Goal: Task Accomplishment & Management: Complete application form

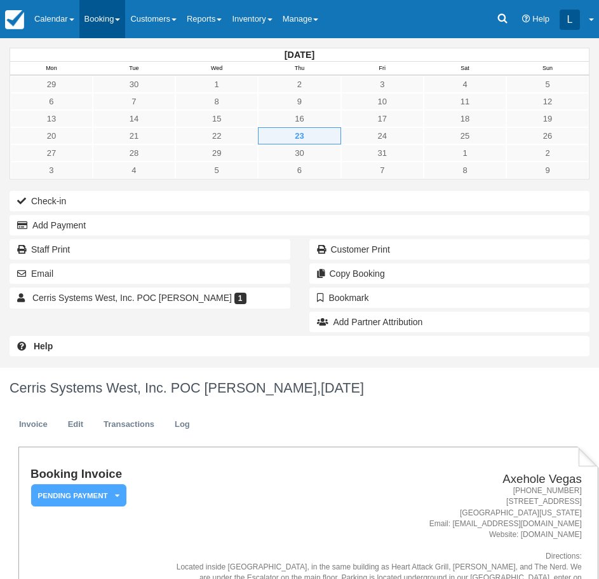
click at [101, 32] on link "Booking" at bounding box center [102, 19] width 46 height 38
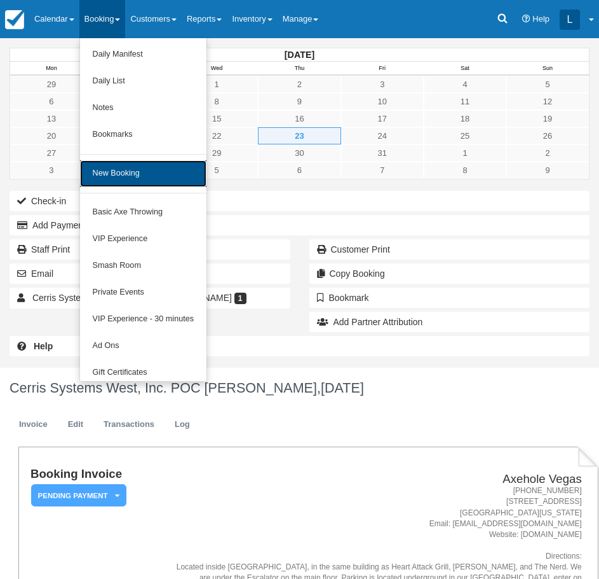
click at [135, 177] on link "New Booking" at bounding box center [143, 173] width 127 height 27
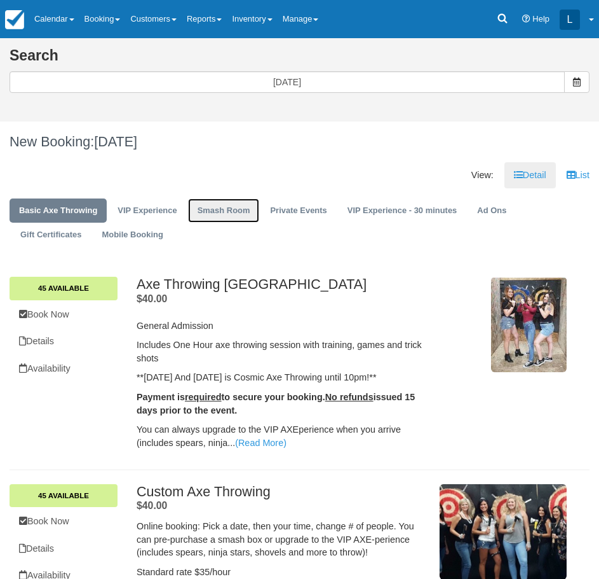
click at [228, 210] on link "Smash Room" at bounding box center [224, 210] width 72 height 25
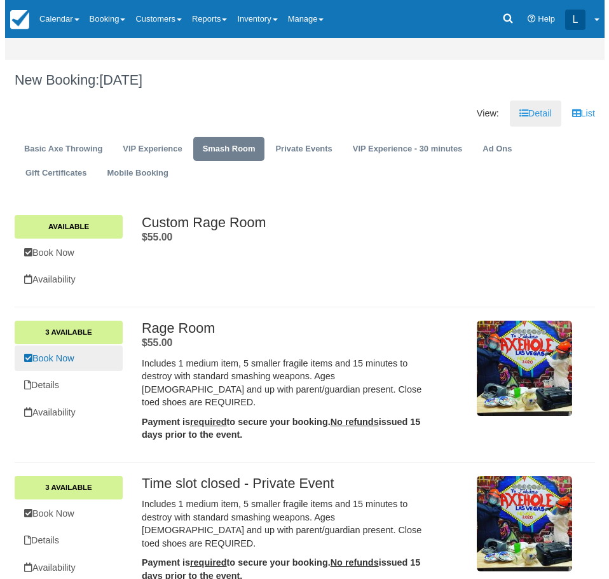
scroll to position [64, 0]
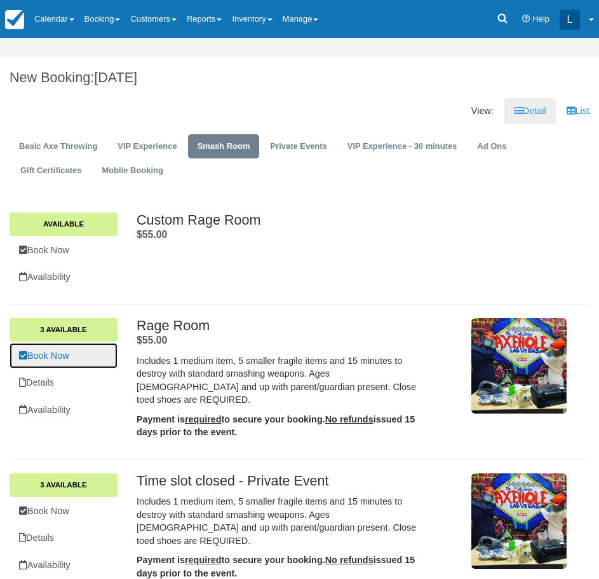
click at [62, 362] on link "Book Now" at bounding box center [64, 356] width 108 height 26
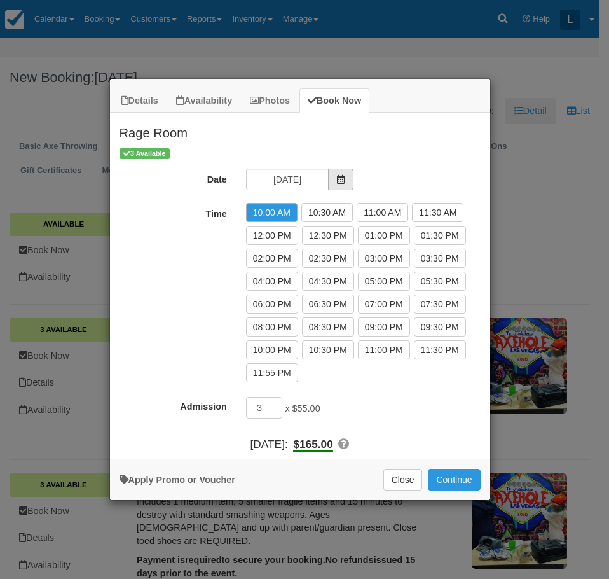
click at [336, 182] on icon "Item Modal" at bounding box center [340, 179] width 9 height 9
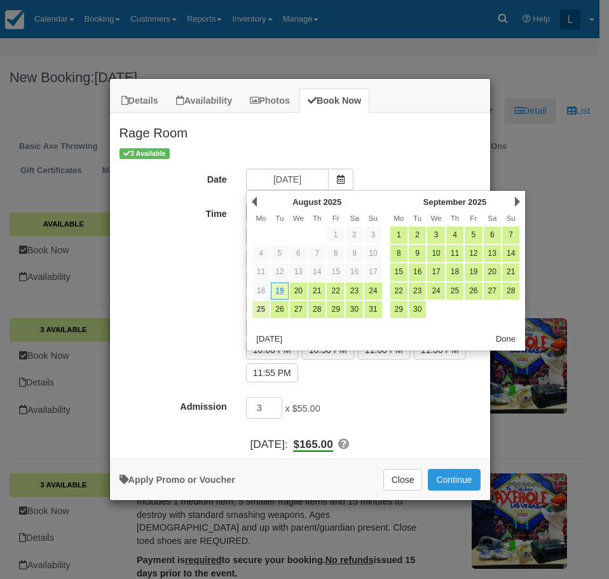
click at [265, 313] on link "25" at bounding box center [260, 309] width 17 height 17
type input "Mon 25 Aug 2025"
radio input "false"
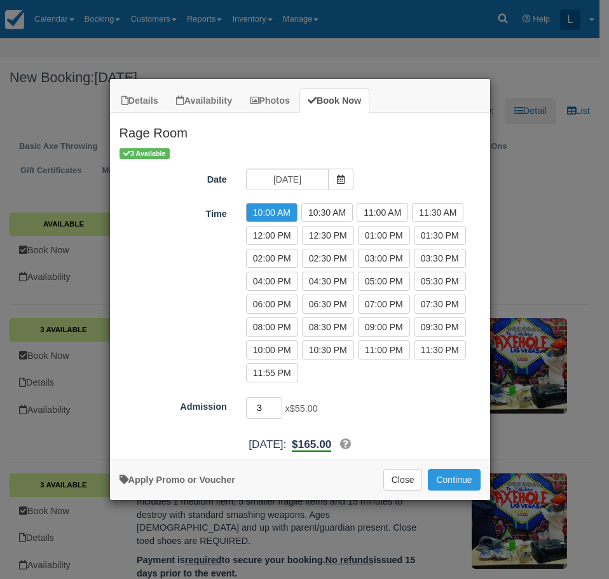
click at [278, 403] on input "3" at bounding box center [264, 408] width 37 height 22
type input "2"
click at [278, 412] on input "2" at bounding box center [264, 408] width 37 height 22
click at [368, 236] on label "01:00 PM" at bounding box center [384, 235] width 52 height 19
radio input "true"
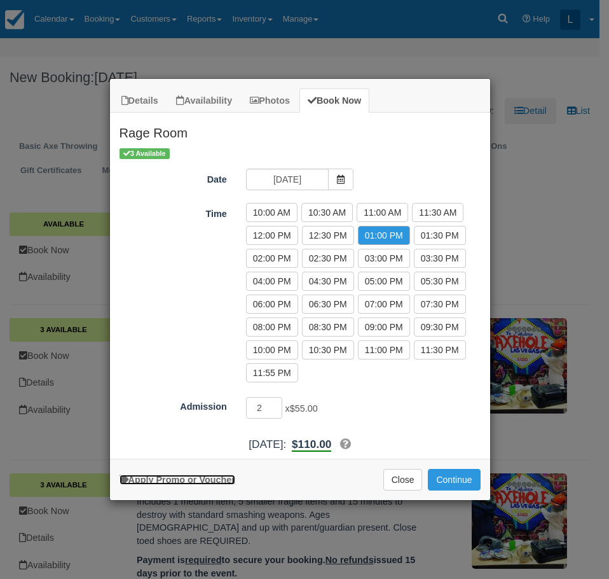
click at [186, 481] on link "Apply Promo or Voucher" at bounding box center [178, 479] width 116 height 10
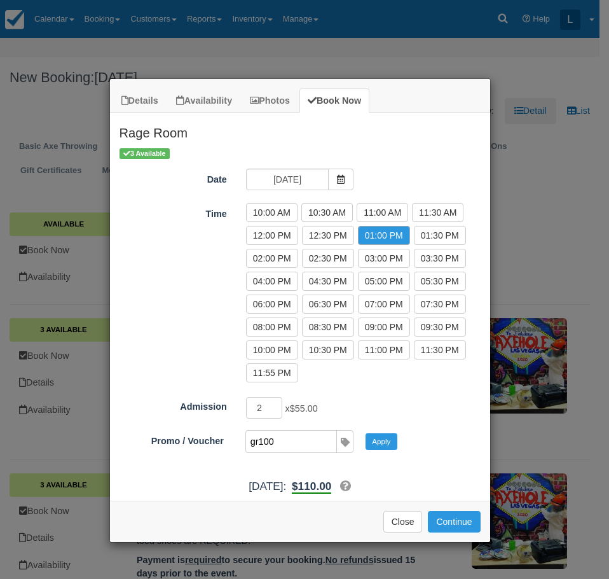
type input "gr100"
click at [366, 433] on button "Apply" at bounding box center [382, 441] width 32 height 17
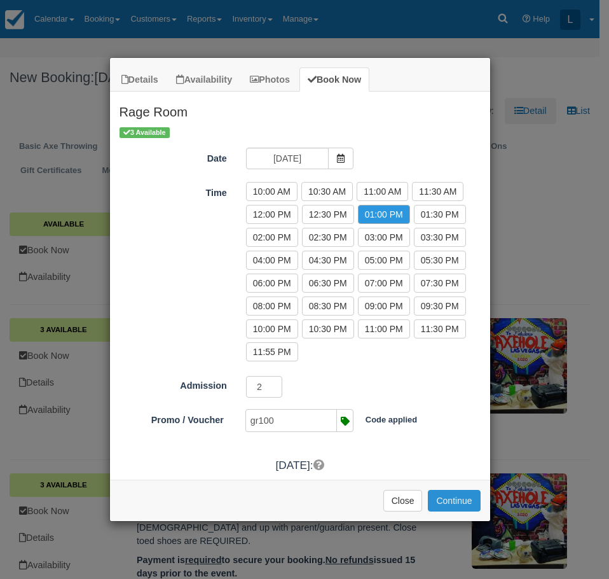
click at [444, 496] on button "Continue" at bounding box center [454, 501] width 52 height 22
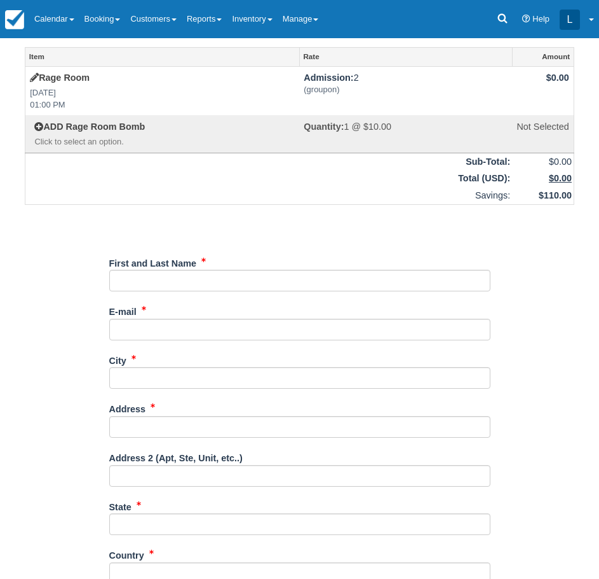
scroll to position [254, 0]
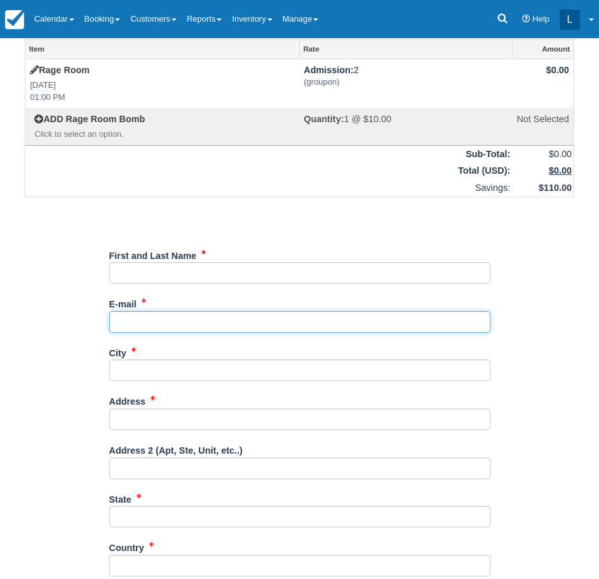
click at [252, 320] on input "E-mail" at bounding box center [299, 322] width 381 height 22
type input "axeholevegas@gmail.com"
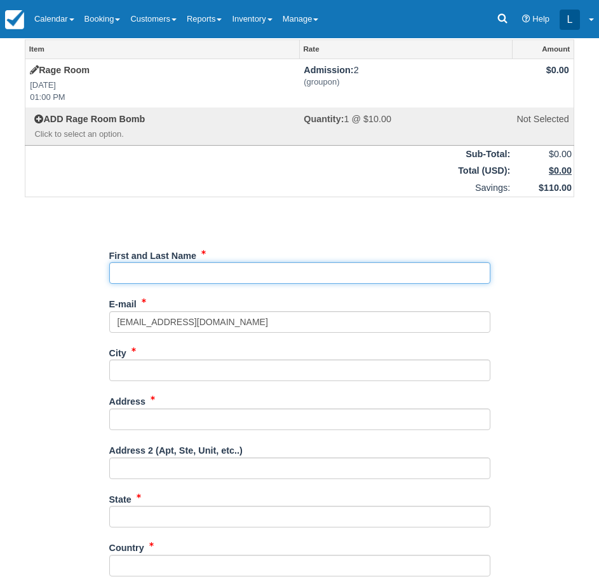
type input "London Axehole Inc. Axehole Vegas"
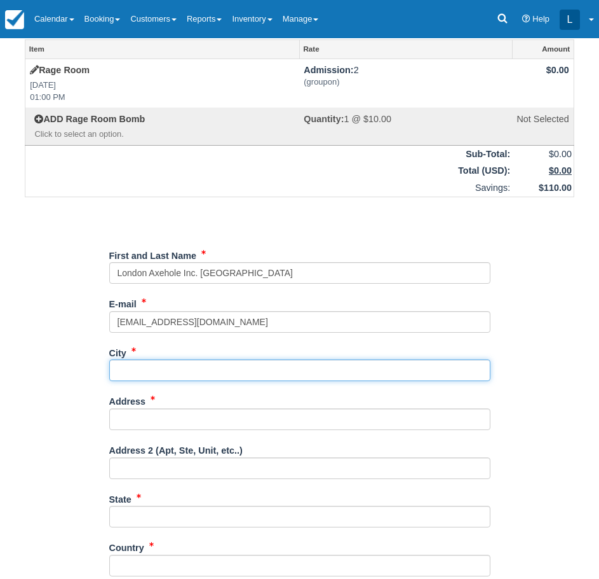
type input "las vegas"
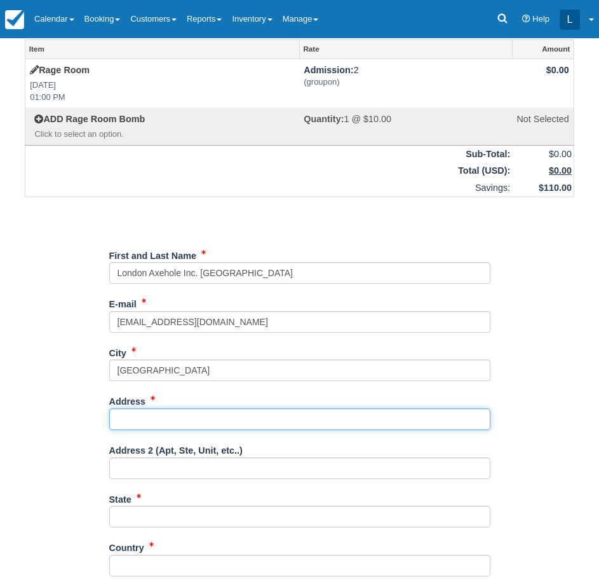
type input "450 Fremont street"
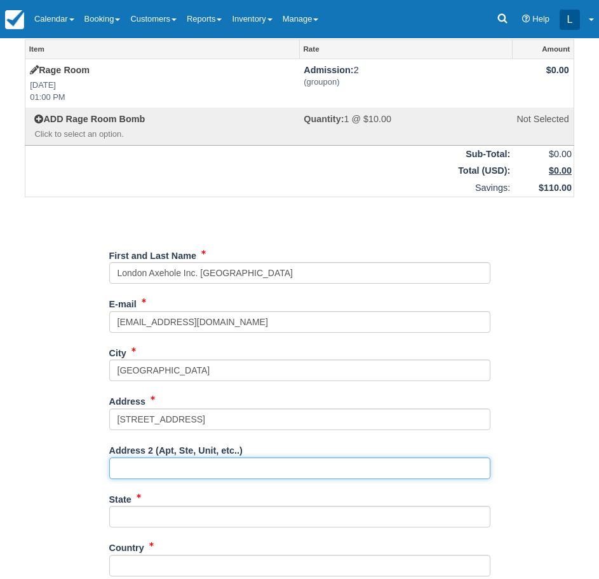
type input "Ste 163"
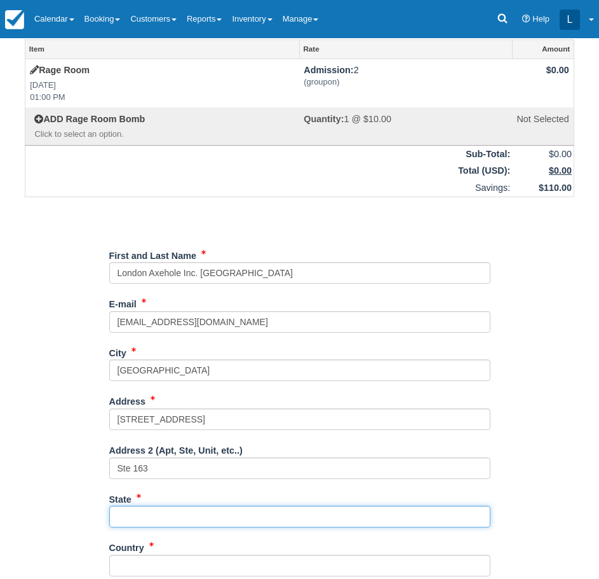
type input "NV"
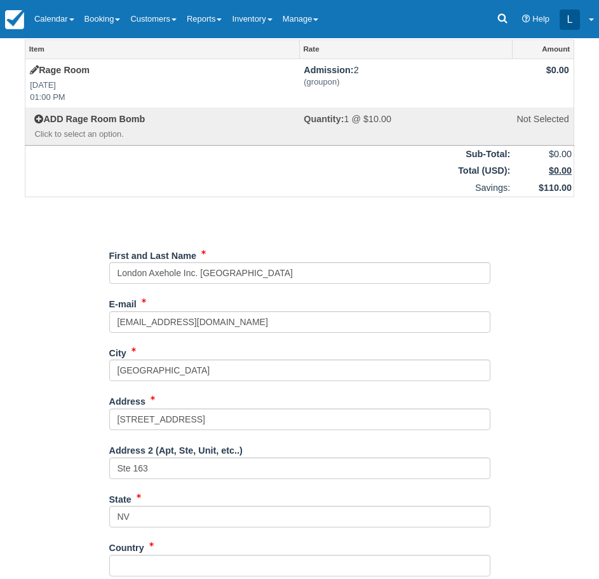
type input "United States"
type input "89101"
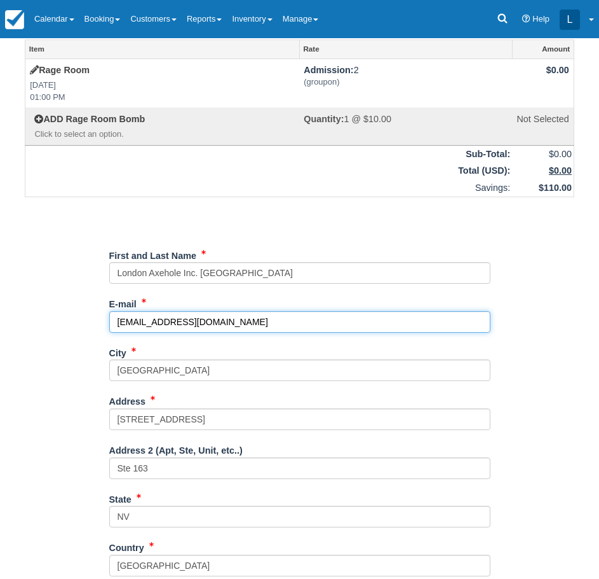
type input "(702) 776-7640"
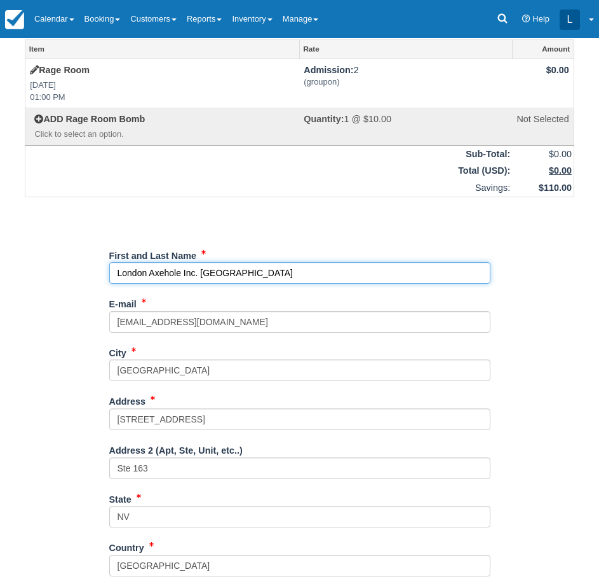
drag, startPoint x: 273, startPoint y: 271, endPoint x: 46, endPoint y: 249, distance: 227.4
click at [46, 249] on div "Item Rate Amount Rage Room Mon Aug 25, 2025 01:00 PM Admission: 2 (groupon) $0.…" at bounding box center [300, 391] width 580 height 704
type input "Nagali Willar"
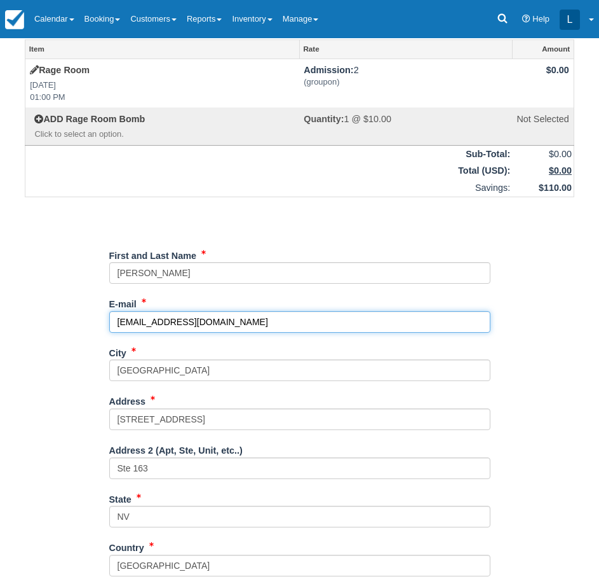
drag, startPoint x: 249, startPoint y: 321, endPoint x: 74, endPoint y: 326, distance: 174.9
click at [74, 326] on div "Item Rate Amount Rage Room Mon Aug 25, 2025 01:00 PM Admission: 2 (groupon) $0.…" at bounding box center [300, 391] width 580 height 704
type input "Naggie.willar@yahoo.com"
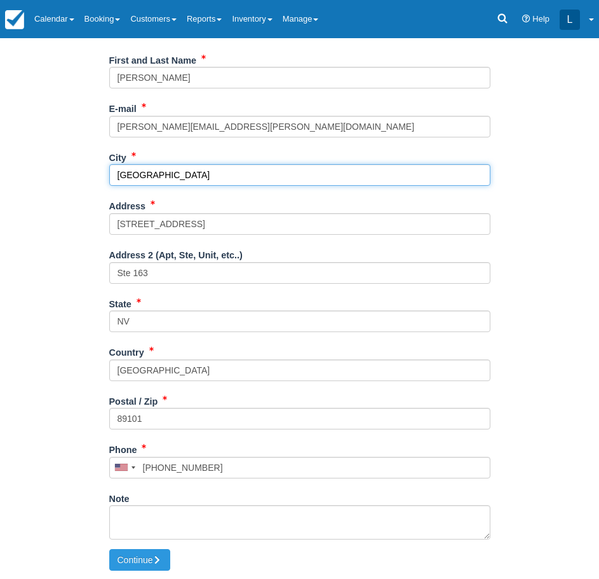
scroll to position [451, 0]
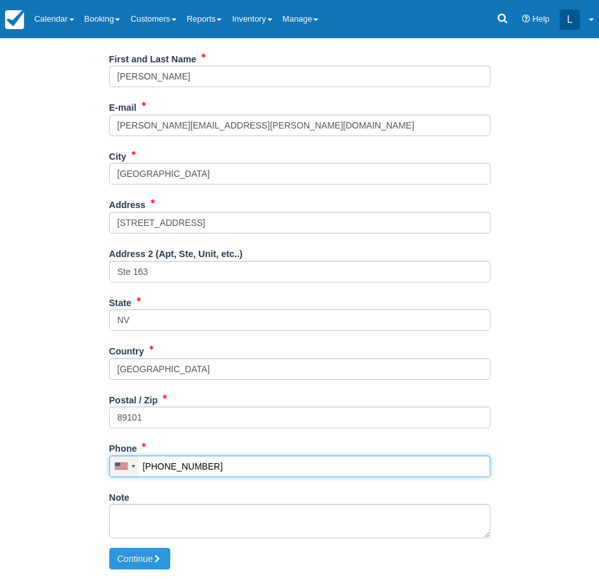
drag, startPoint x: 223, startPoint y: 470, endPoint x: 113, endPoint y: 463, distance: 109.5
click at [113, 463] on div "United States +1 Canada +1 United Kingdom +44 Afghanistan (‫افغانستان‬‎) +93 Al…" at bounding box center [299, 466] width 381 height 22
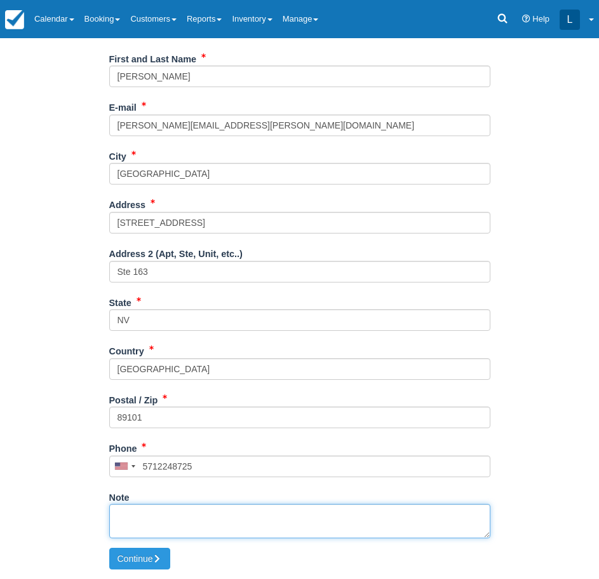
type input "(571) 224-8725"
click at [142, 512] on textarea "Note" at bounding box center [299, 520] width 381 height 34
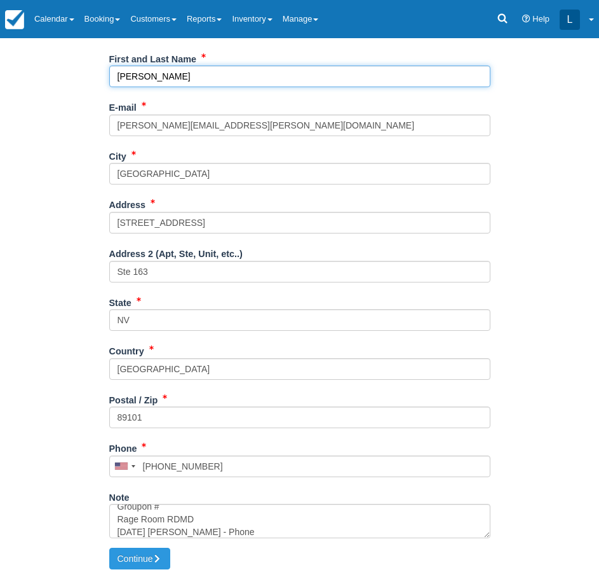
drag, startPoint x: 172, startPoint y: 72, endPoint x: 97, endPoint y: 71, distance: 75.0
click at [97, 71] on div "Item Rate Amount Rage Room Mon Aug 25, 2025 01:00 PM Admission: 2 (groupon) $0.…" at bounding box center [300, 195] width 580 height 704
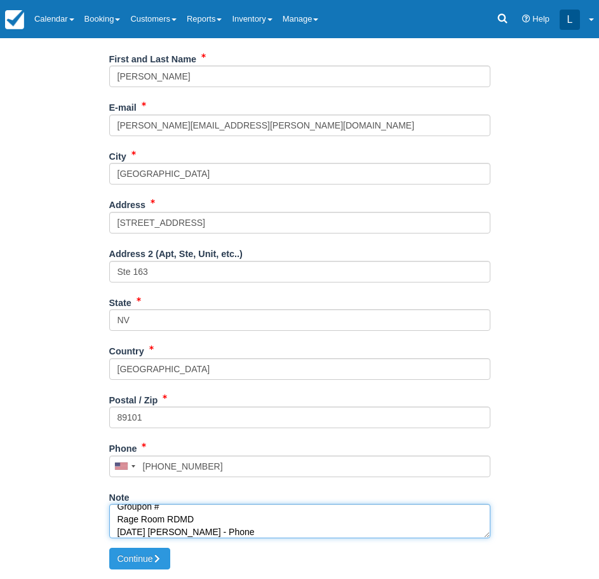
click at [207, 509] on textarea "Groupon # Rage Room RDMD 2025.08.19 Sasha - Phone" at bounding box center [299, 520] width 381 height 34
paste textarea "8839694"
click at [116, 509] on textarea "Groupon # 8839694 Rage Room RDMD 2025.08.19 Sasha - Phone" at bounding box center [299, 520] width 381 height 34
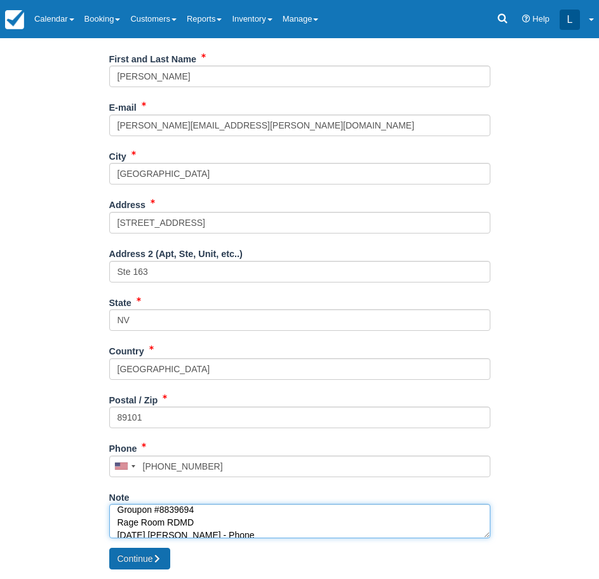
type textarea "Groupon #8839694 Rage Room RDMD 2025.08.19 Sasha - Phone"
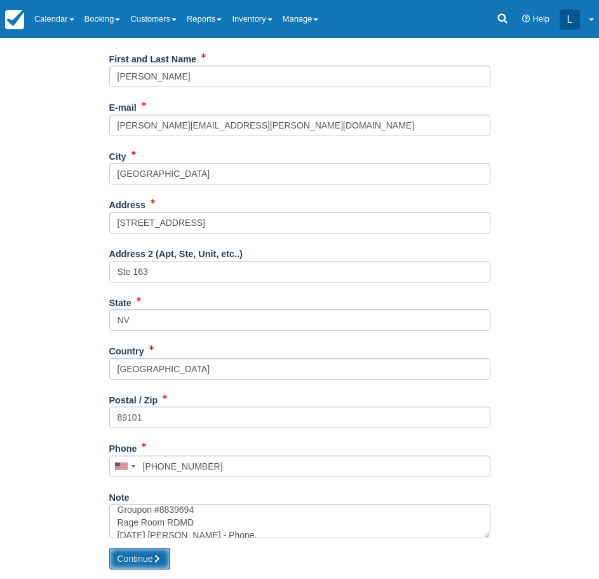
click at [137, 552] on button "Continue" at bounding box center [139, 558] width 61 height 22
type input "+15712248725"
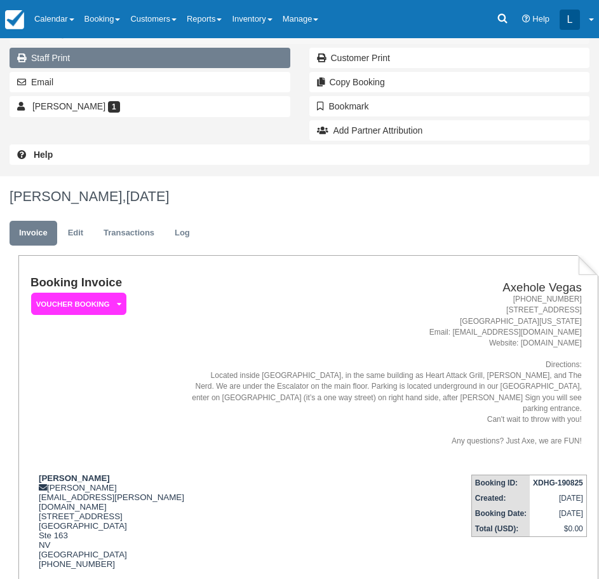
scroll to position [191, 0]
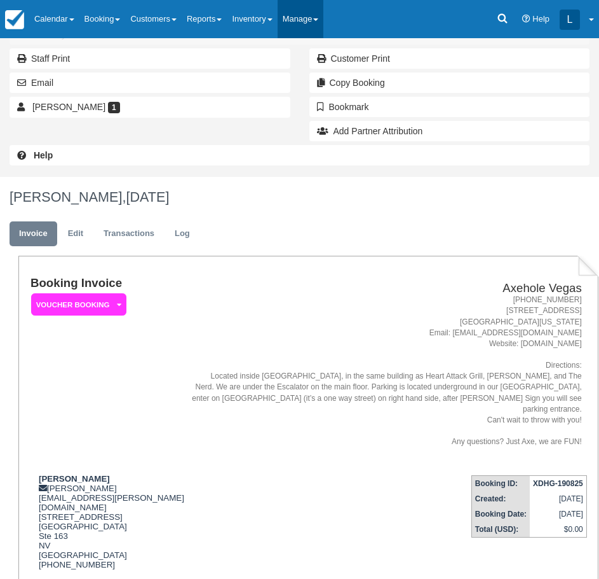
click at [317, 13] on link "Manage" at bounding box center [301, 19] width 46 height 38
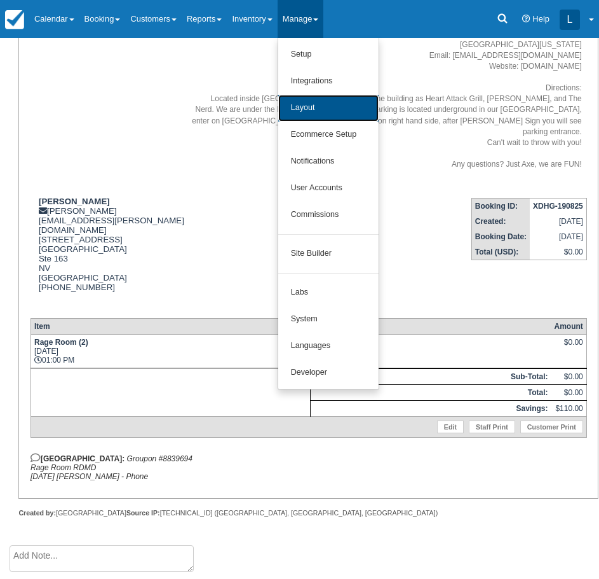
scroll to position [509, 0]
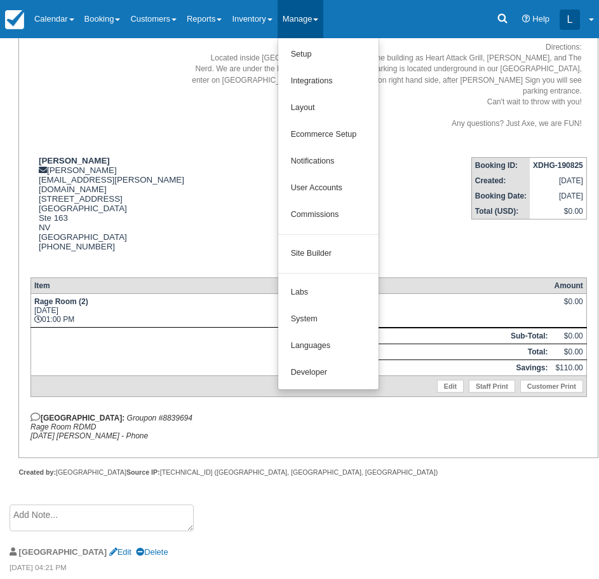
click at [193, 388] on div "Booking Invoice Voucher Booking   Pending Payment Deposit Paid Pending VIP Part…" at bounding box center [309, 199] width 557 height 481
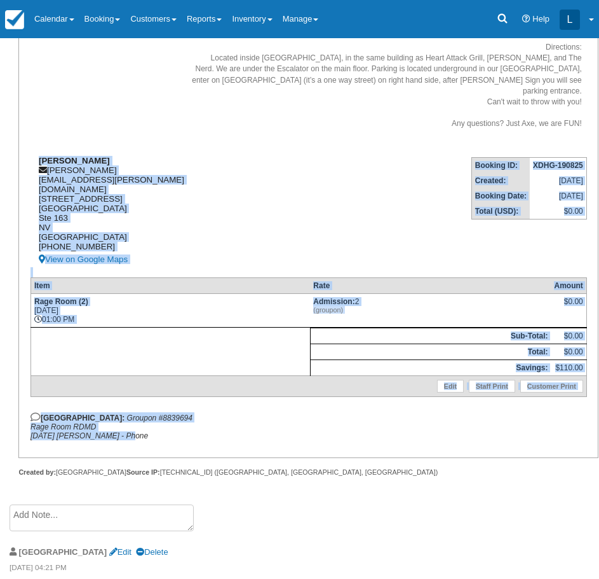
drag, startPoint x: 135, startPoint y: 423, endPoint x: 37, endPoint y: 150, distance: 290.0
click at [37, 150] on div "Booking Invoice Voucher Booking   Pending Payment Deposit Paid Pending VIP Part…" at bounding box center [308, 198] width 580 height 520
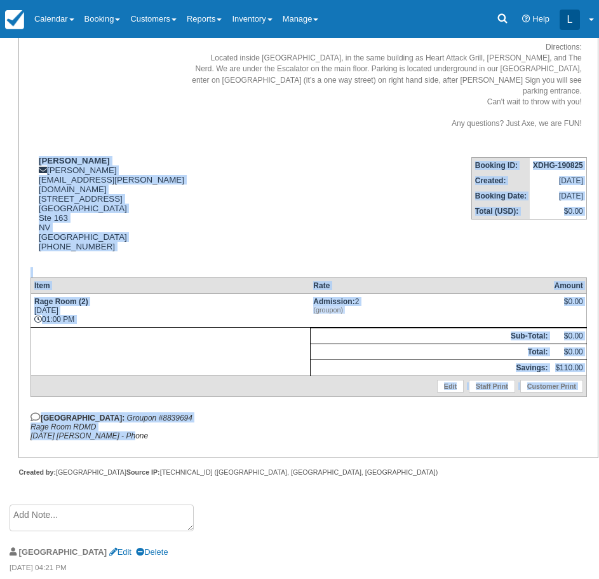
copy div "Nagali Willar naggie.willar@yahoo.com 450 Fremont street las vegas, 89101 Ste 1…"
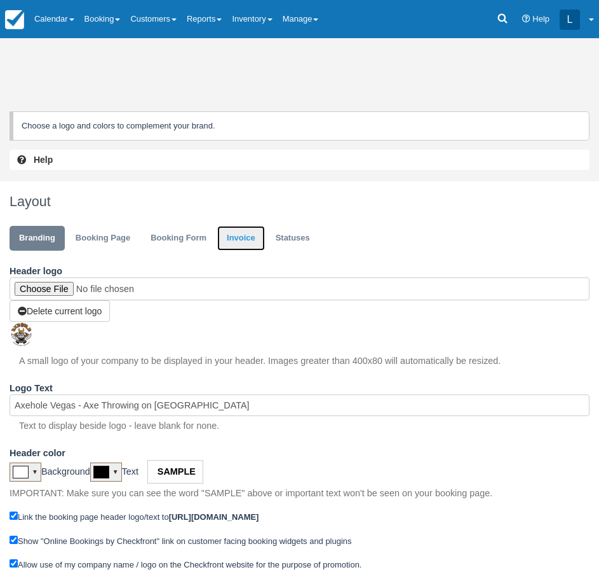
click at [242, 236] on link "Invoice" at bounding box center [241, 238] width 48 height 25
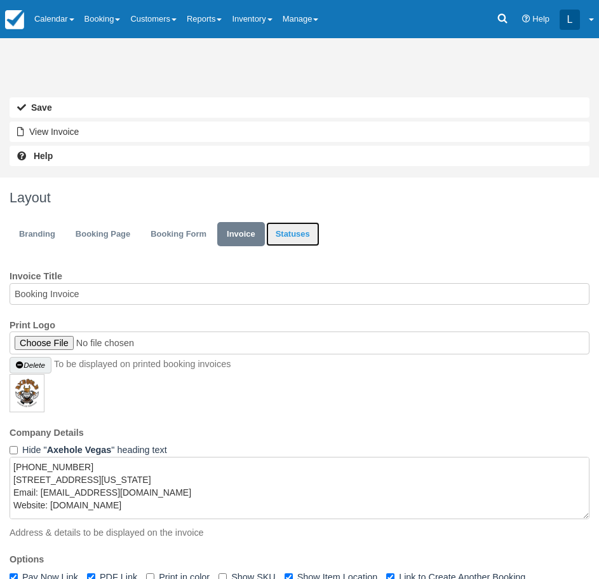
click at [284, 229] on link "Statuses" at bounding box center [292, 234] width 53 height 25
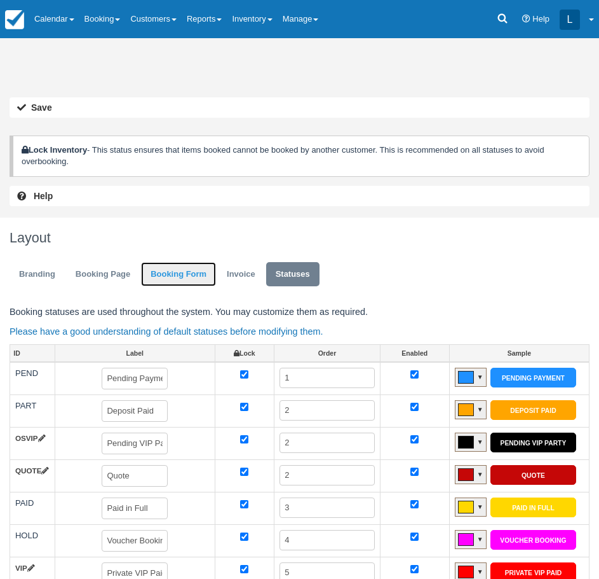
click at [191, 273] on link "Booking Form" at bounding box center [178, 274] width 75 height 25
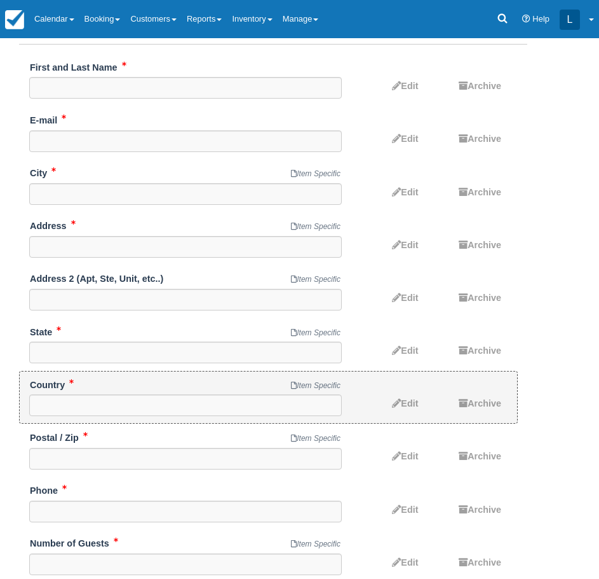
scroll to position [254, 0]
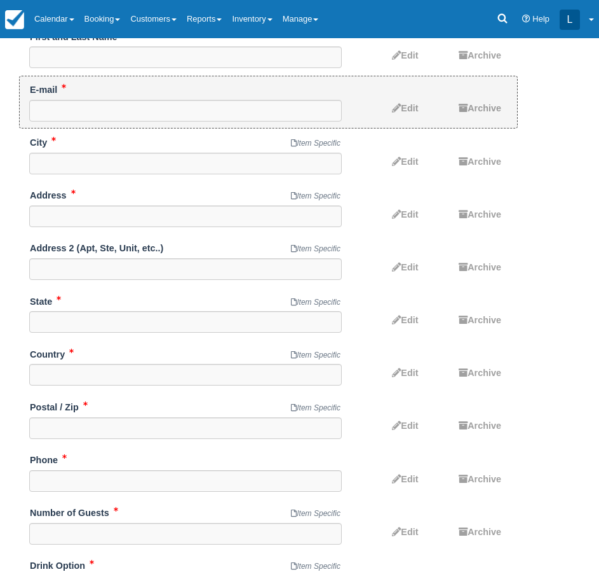
click at [272, 128] on ol "First and Last Name Edit Archive E-mail Did you mean ? Edit Archive City Item S…" at bounding box center [268, 393] width 499 height 741
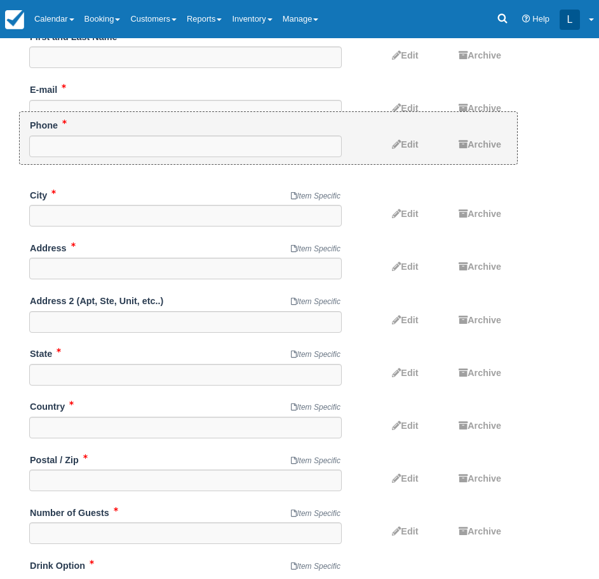
drag, startPoint x: 428, startPoint y: 479, endPoint x: 445, endPoint y: 145, distance: 334.8
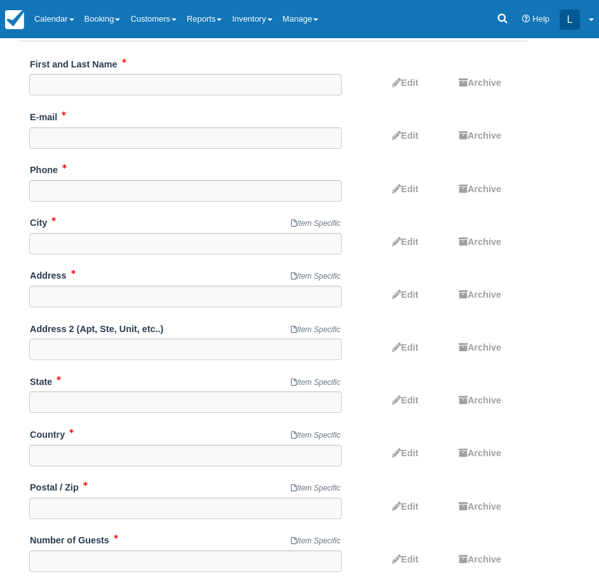
scroll to position [0, 0]
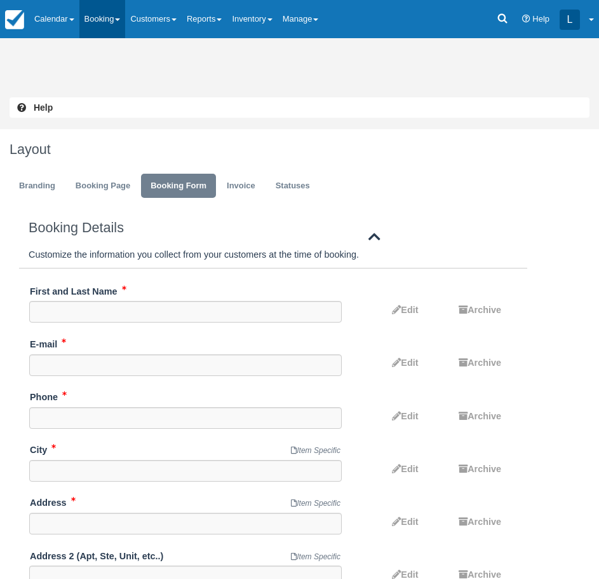
click at [90, 18] on link "Booking" at bounding box center [102, 19] width 46 height 38
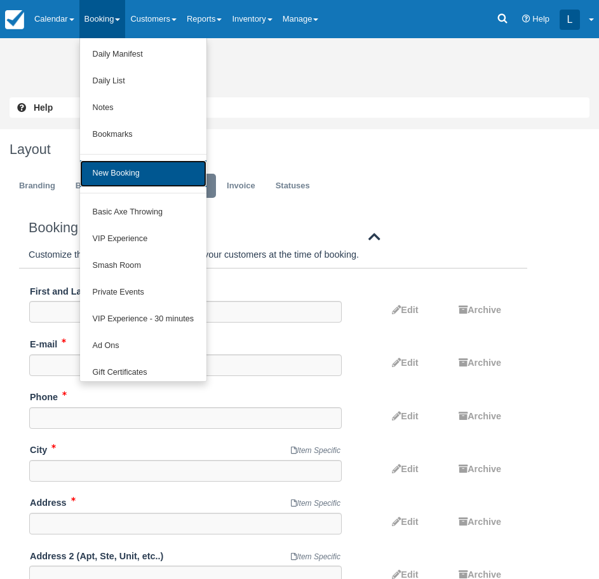
click at [114, 172] on link "New Booking" at bounding box center [143, 173] width 127 height 27
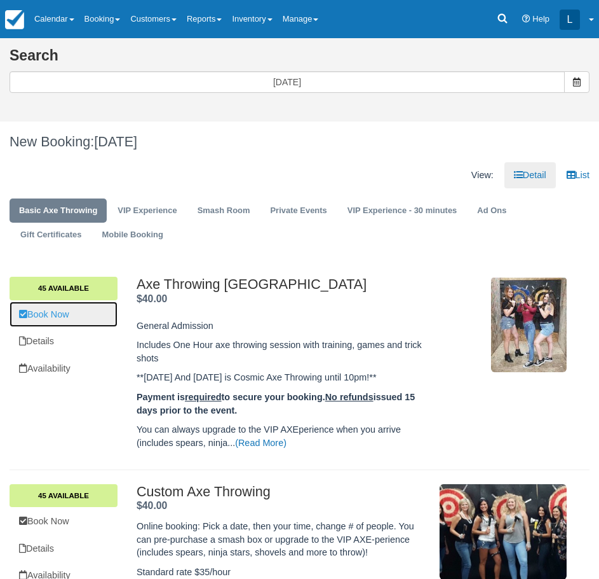
click at [97, 319] on link "Book Now" at bounding box center [64, 314] width 108 height 26
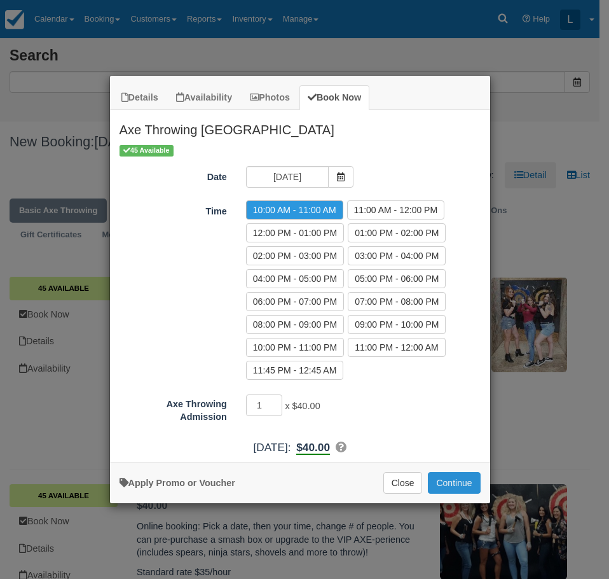
click at [462, 483] on button "Continue" at bounding box center [454, 483] width 52 height 22
